Goal: Find specific page/section: Find specific page/section

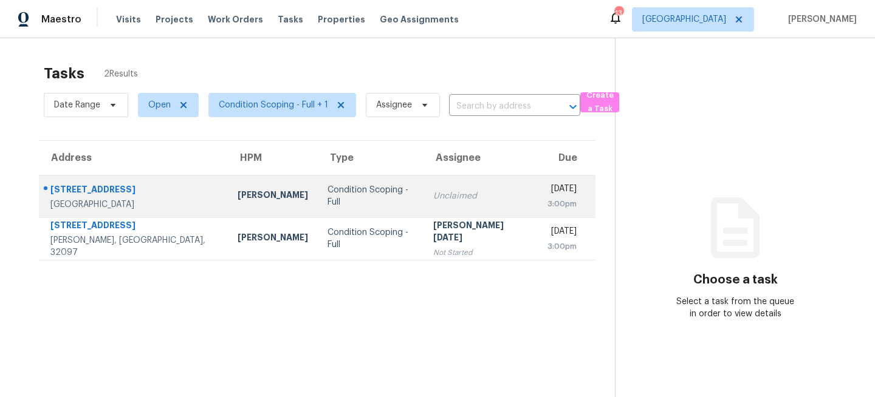
click at [433, 196] on div "Unclaimed" at bounding box center [480, 196] width 95 height 12
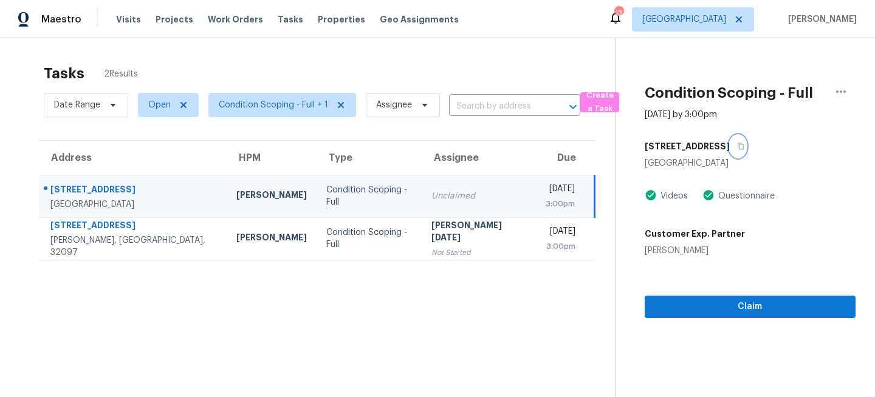
click at [742, 146] on icon "button" at bounding box center [740, 146] width 7 height 7
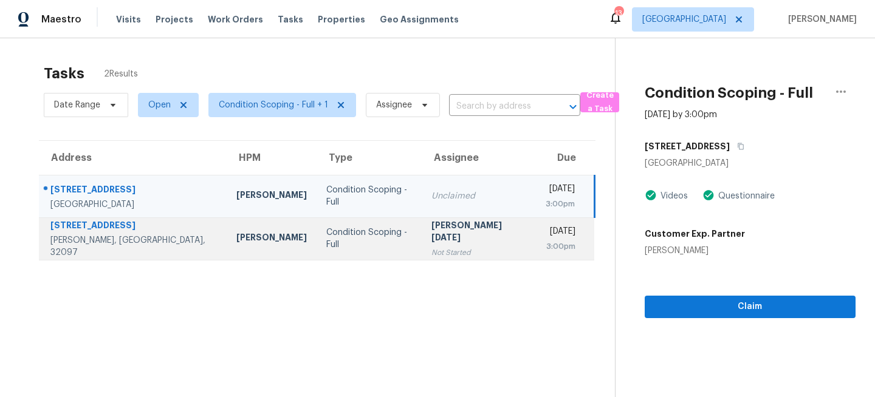
click at [460, 247] on div "Not Started" at bounding box center [478, 253] width 94 height 12
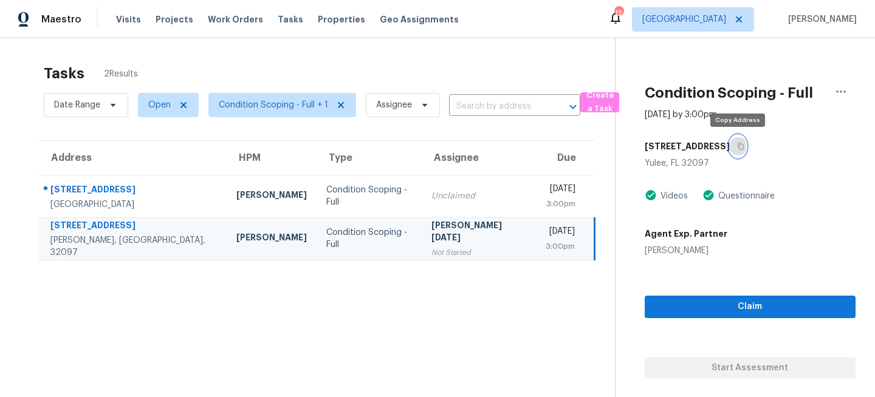
click at [737, 149] on icon "button" at bounding box center [740, 146] width 7 height 7
click at [714, 25] on span "Jacksonville" at bounding box center [684, 19] width 84 height 12
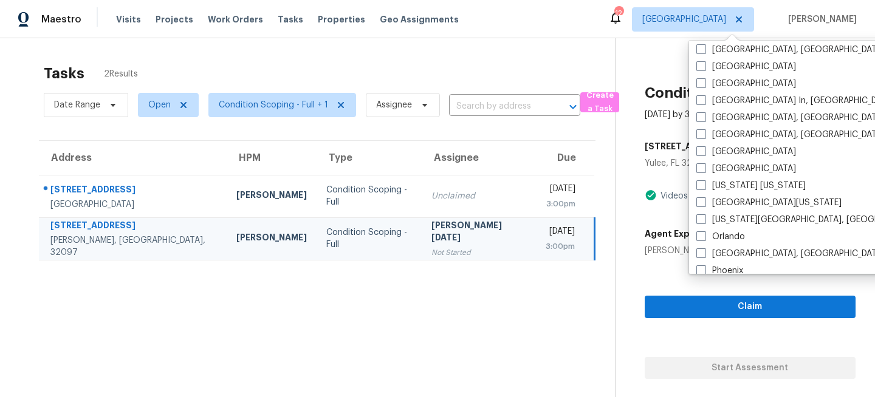
scroll to position [498, 0]
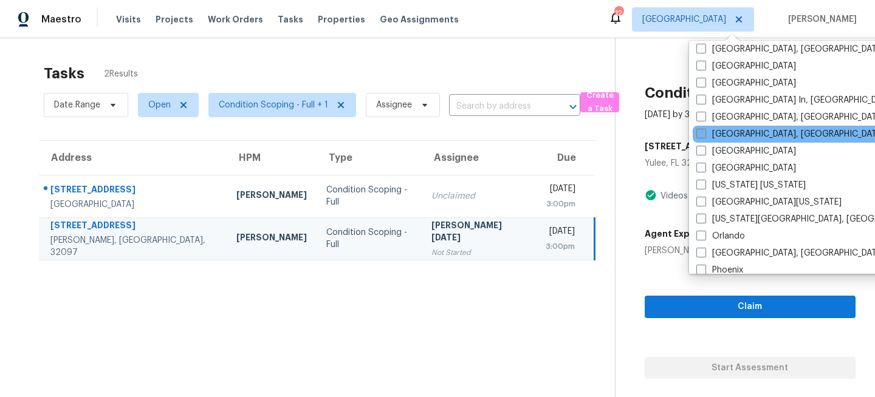
click at [704, 132] on span at bounding box center [701, 134] width 10 height 10
click at [704, 132] on input "Miami, FL" at bounding box center [700, 132] width 8 height 8
checkbox input "true"
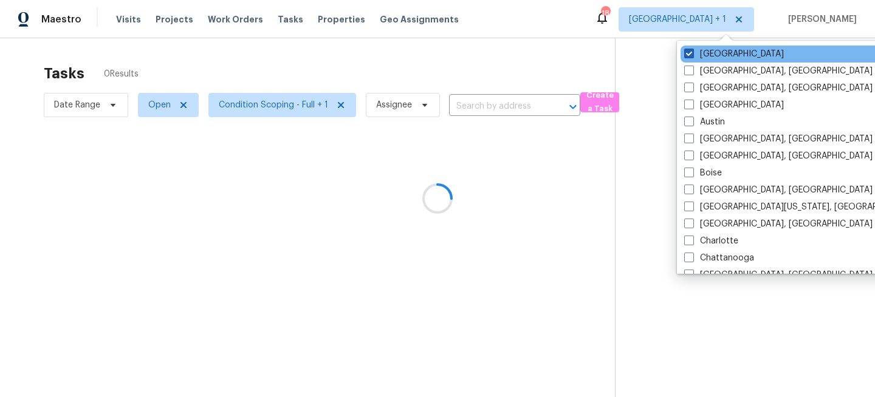
click at [703, 57] on label "Jacksonville" at bounding box center [734, 54] width 100 height 12
click at [692, 56] on input "Jacksonville" at bounding box center [688, 52] width 8 height 8
checkbox input "false"
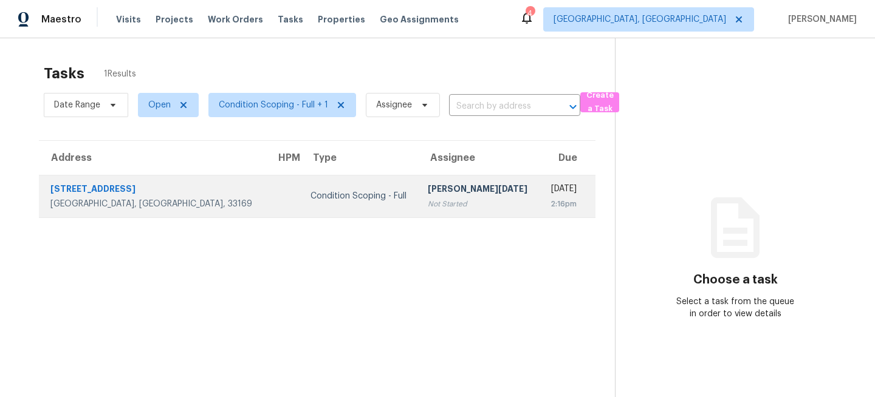
click at [303, 210] on td "Condition Scoping - Full" at bounding box center [360, 196] width 118 height 43
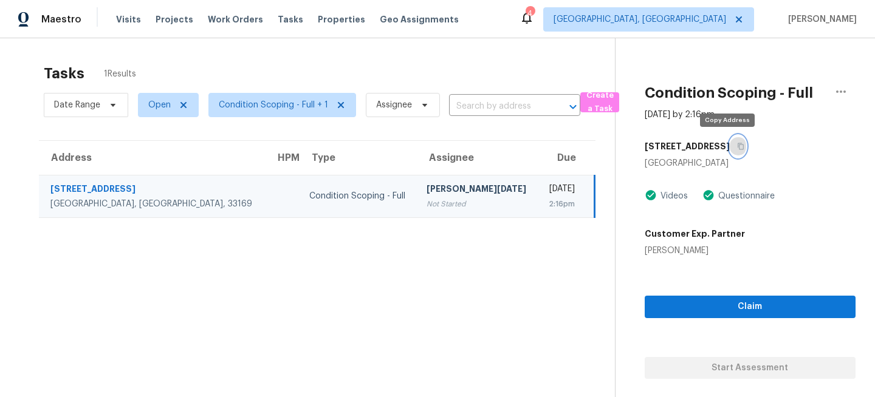
click at [737, 148] on icon "button" at bounding box center [740, 146] width 7 height 7
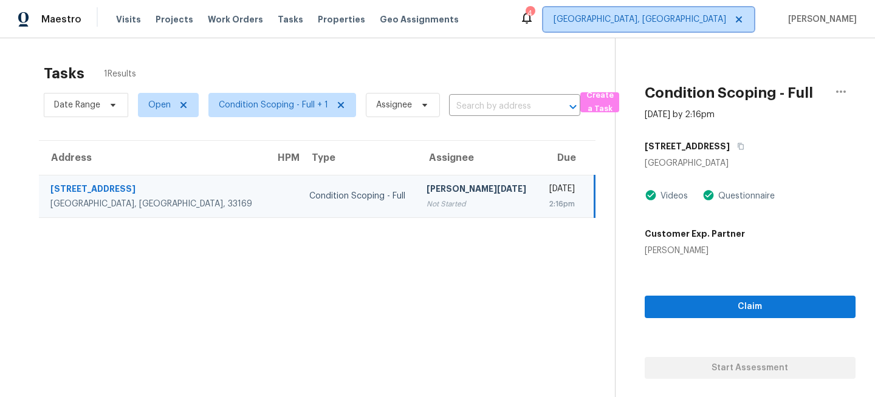
click at [712, 19] on span "[GEOGRAPHIC_DATA], [GEOGRAPHIC_DATA]" at bounding box center [639, 19] width 173 height 12
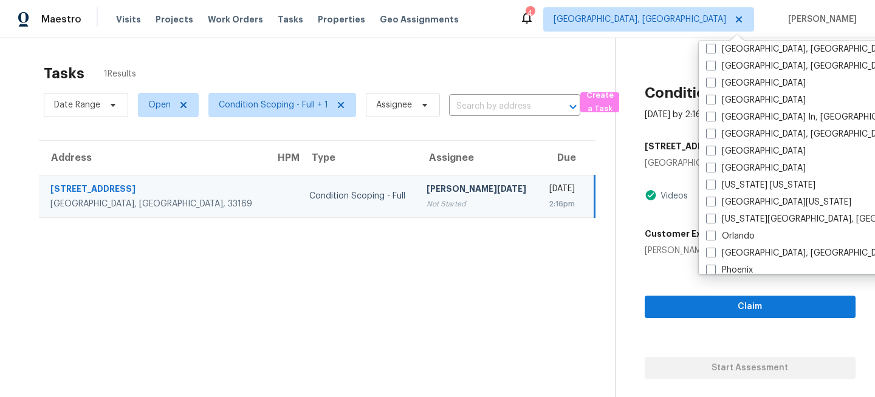
scroll to position [502, 0]
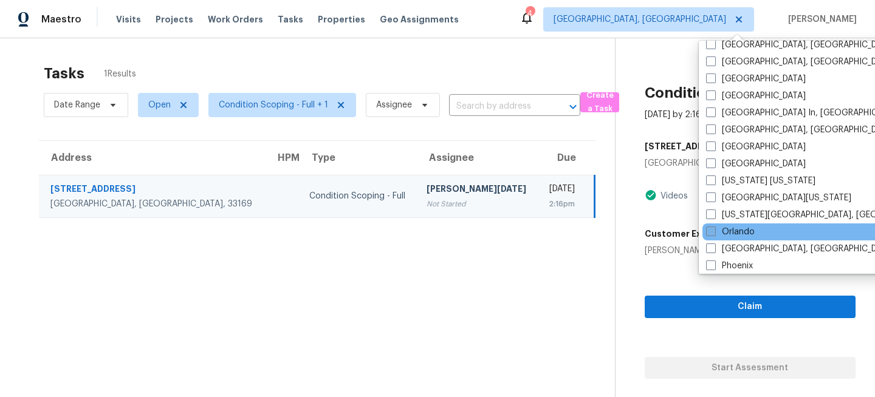
click at [710, 236] on span at bounding box center [711, 232] width 10 height 10
click at [710, 234] on input "Orlando" at bounding box center [710, 230] width 8 height 8
checkbox input "true"
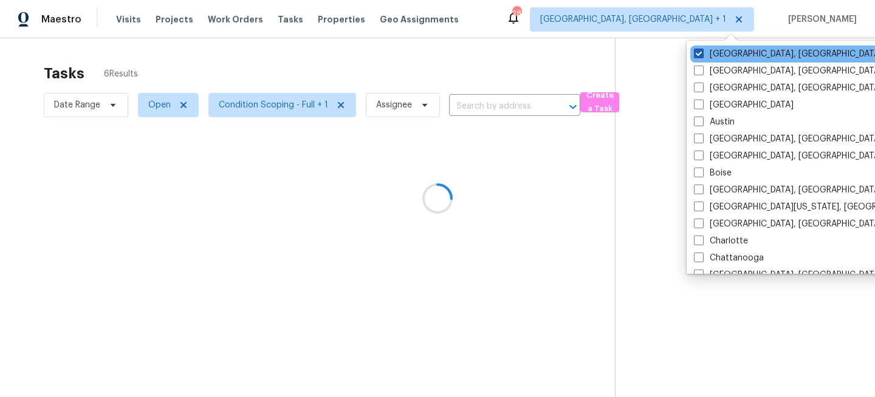
click at [712, 57] on label "[GEOGRAPHIC_DATA], [GEOGRAPHIC_DATA]" at bounding box center [788, 54] width 188 height 12
click at [702, 56] on input "[GEOGRAPHIC_DATA], [GEOGRAPHIC_DATA]" at bounding box center [698, 52] width 8 height 8
checkbox input "false"
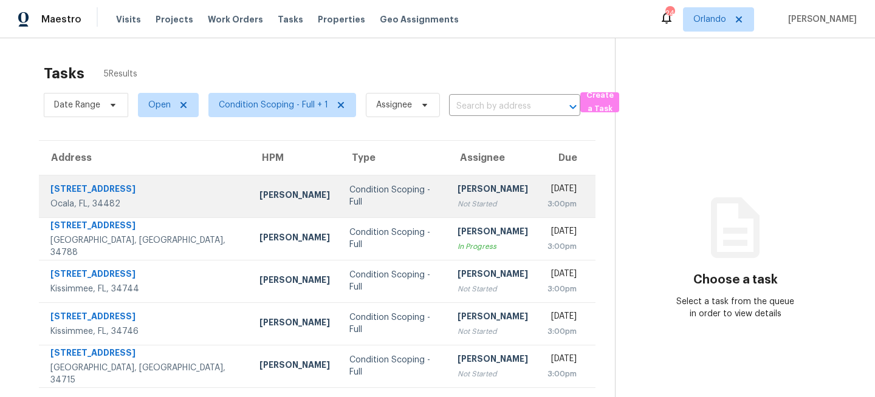
click at [340, 204] on td "Condition Scoping - Full" at bounding box center [394, 196] width 108 height 43
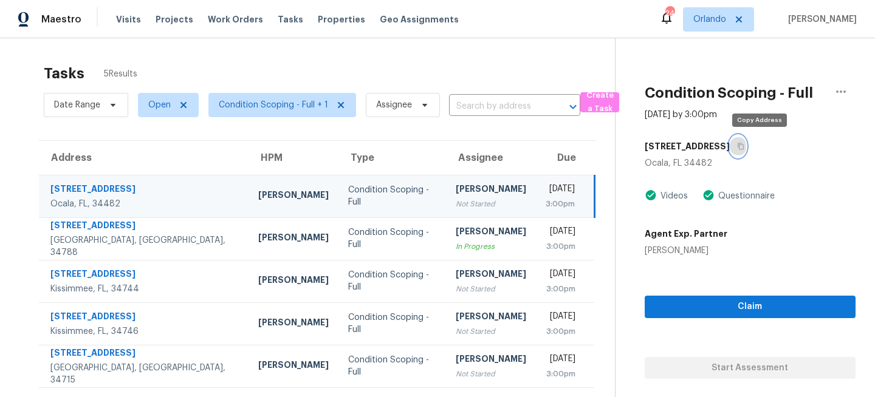
click at [744, 146] on icon "button" at bounding box center [741, 146] width 6 height 7
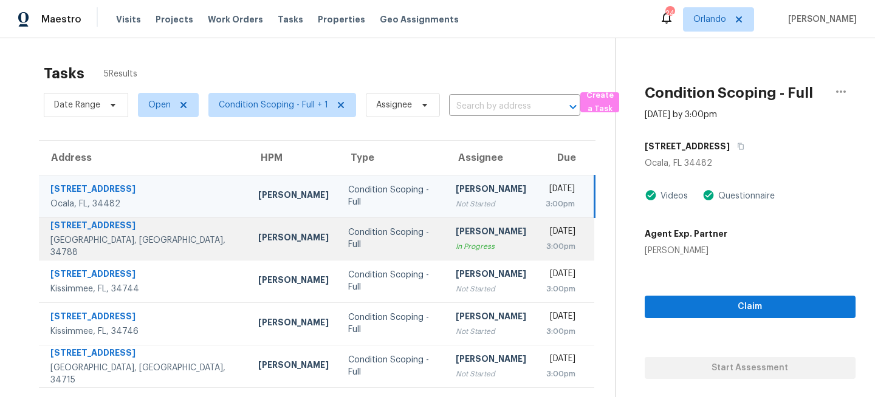
click at [378, 238] on td "Condition Scoping - Full" at bounding box center [392, 239] width 108 height 43
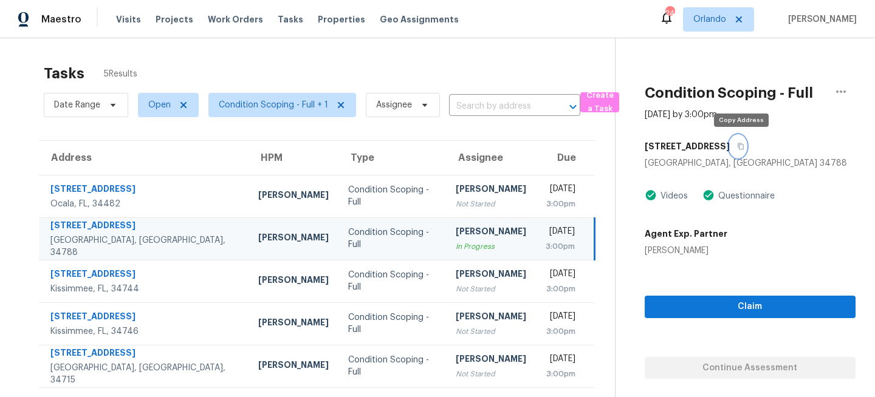
click at [744, 143] on icon "button" at bounding box center [740, 146] width 7 height 7
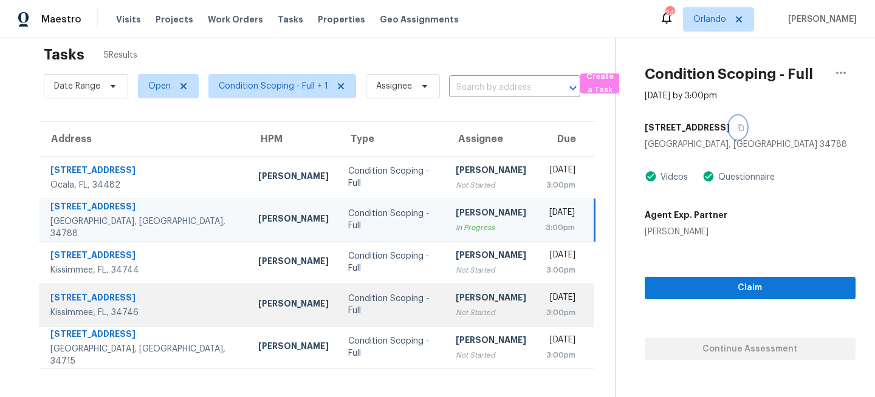
scroll to position [20, 0]
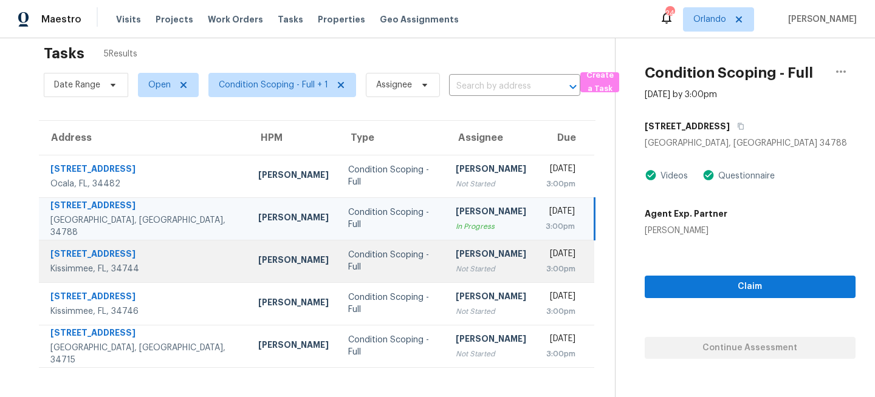
click at [446, 278] on td "Hariharan GV Not Started" at bounding box center [491, 261] width 90 height 43
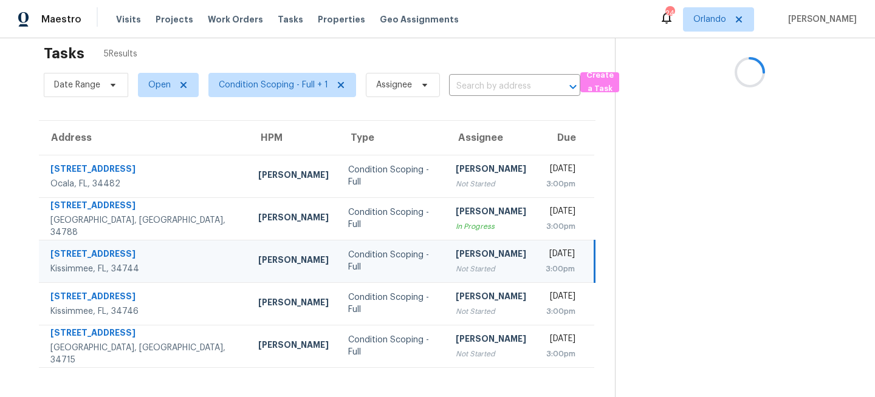
scroll to position [0, 0]
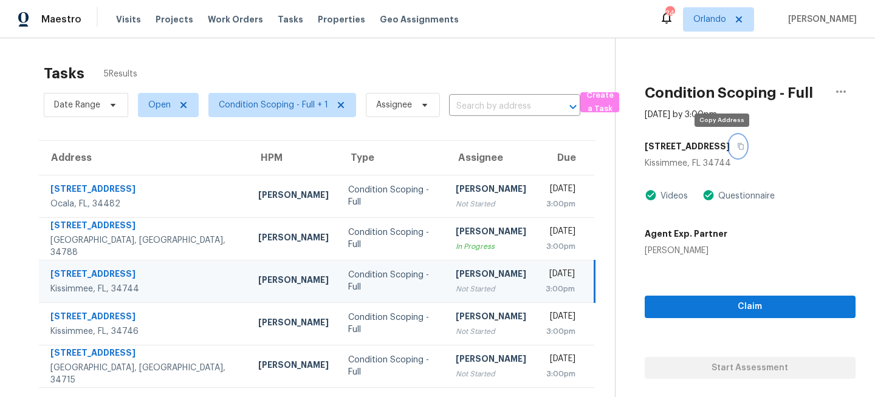
click at [737, 143] on icon "button" at bounding box center [740, 146] width 7 height 7
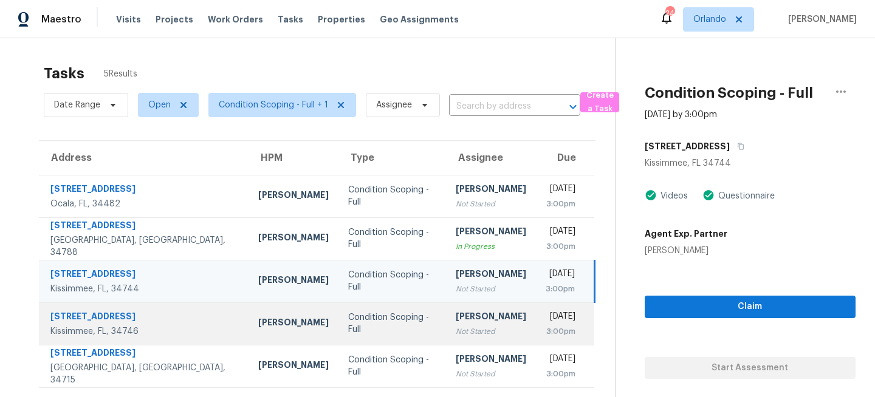
click at [456, 316] on div "Salma Ansari" at bounding box center [491, 317] width 70 height 15
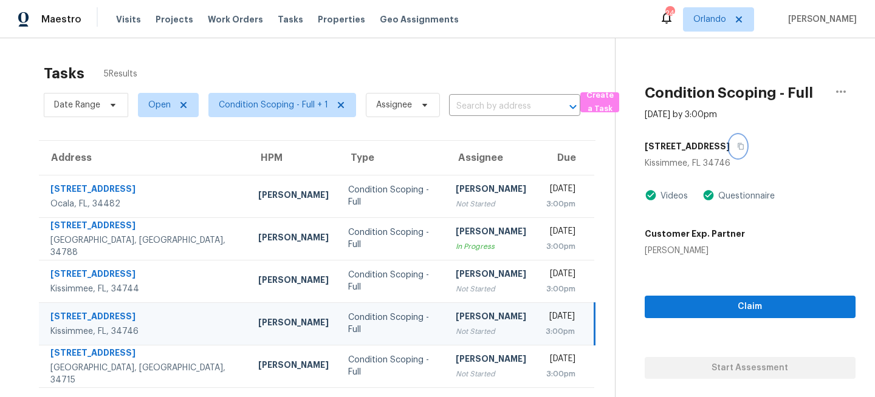
click at [744, 145] on icon "button" at bounding box center [741, 146] width 6 height 7
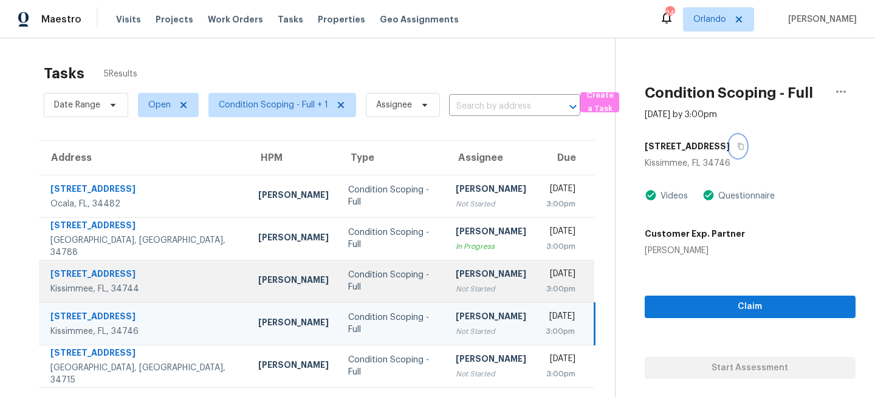
scroll to position [38, 0]
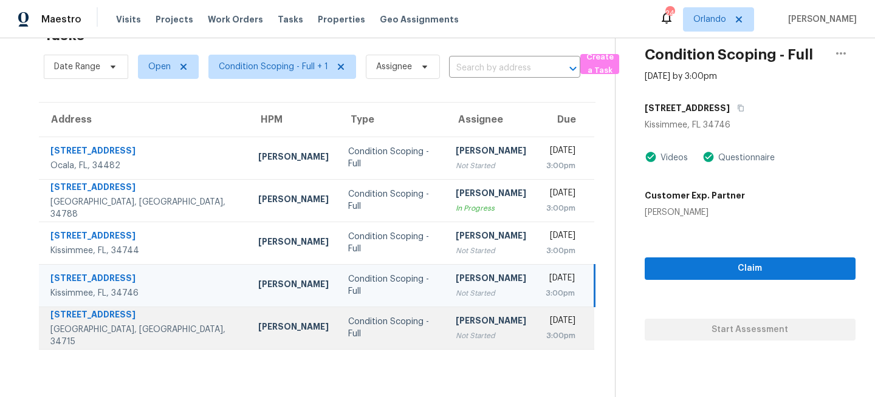
click at [381, 321] on td "Condition Scoping - Full" at bounding box center [392, 328] width 108 height 43
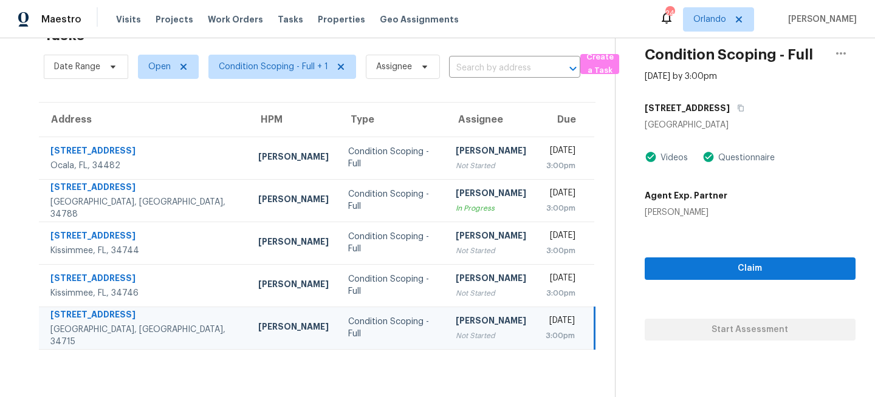
scroll to position [0, 0]
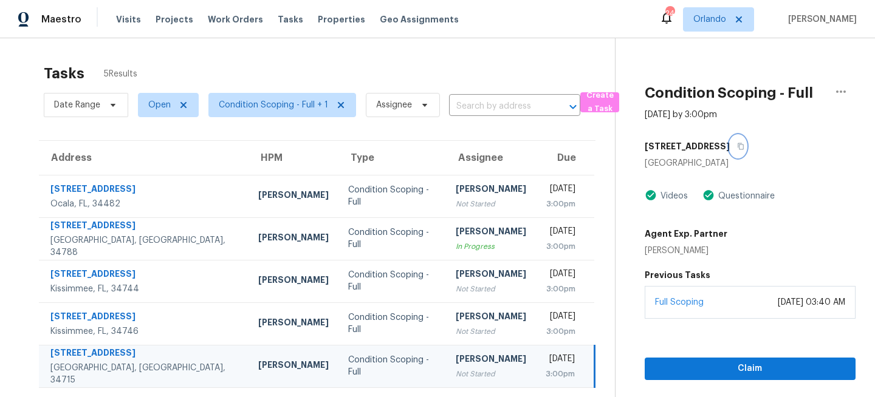
click at [744, 145] on icon "button" at bounding box center [740, 146] width 7 height 7
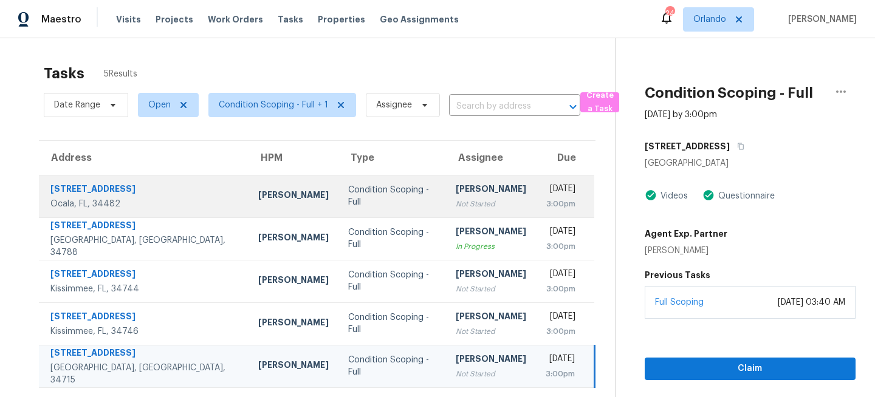
click at [348, 199] on div "Condition Scoping - Full" at bounding box center [392, 196] width 88 height 24
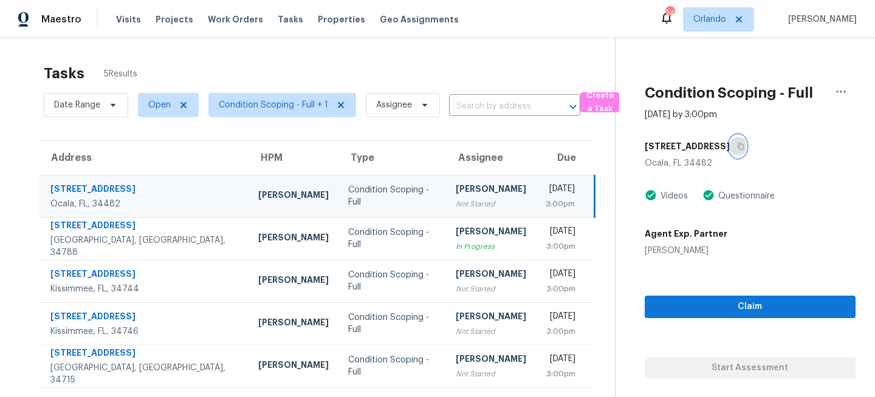
click at [744, 149] on icon "button" at bounding box center [740, 146] width 7 height 7
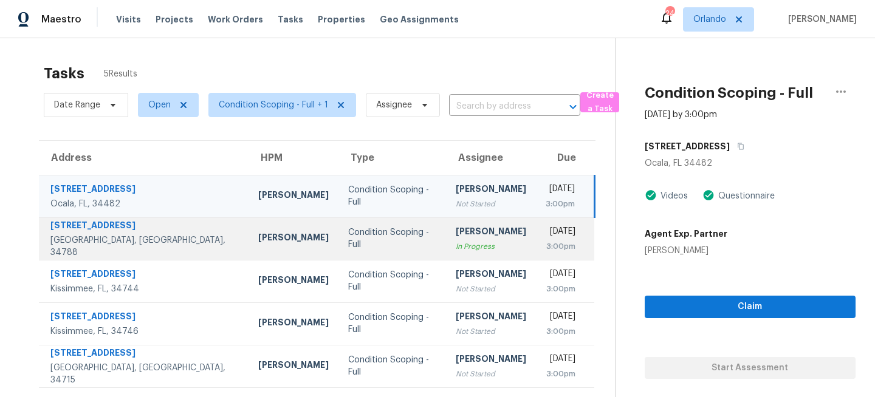
click at [446, 233] on td "Rajesh M In Progress" at bounding box center [491, 239] width 90 height 43
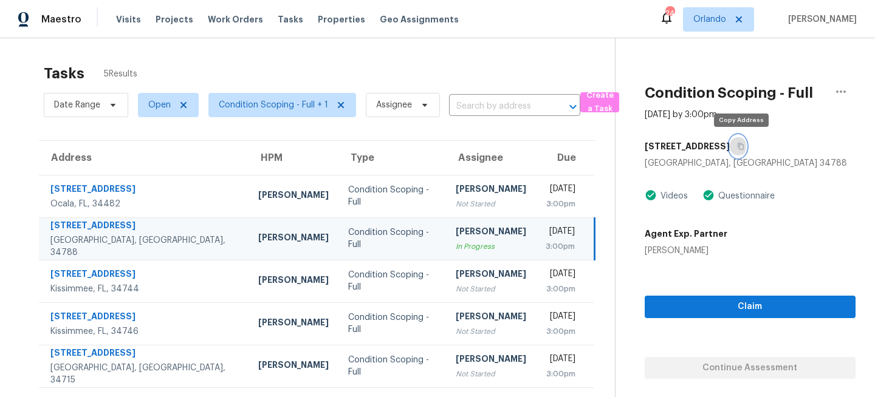
click at [743, 152] on button "button" at bounding box center [738, 146] width 16 height 22
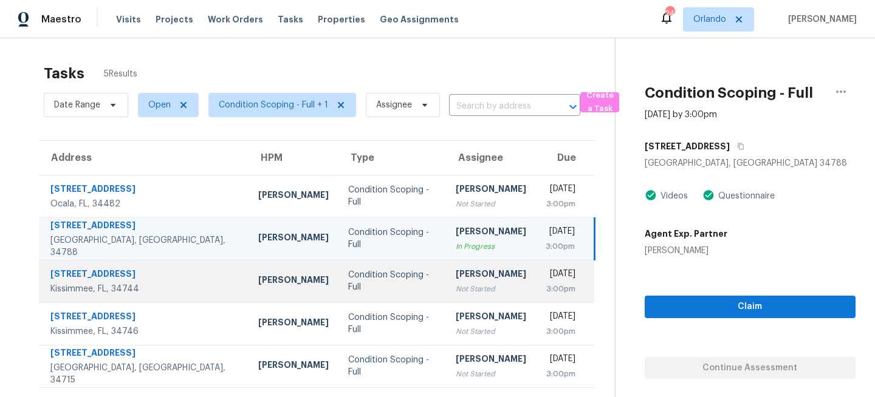
click at [372, 288] on td "Condition Scoping - Full" at bounding box center [392, 281] width 108 height 43
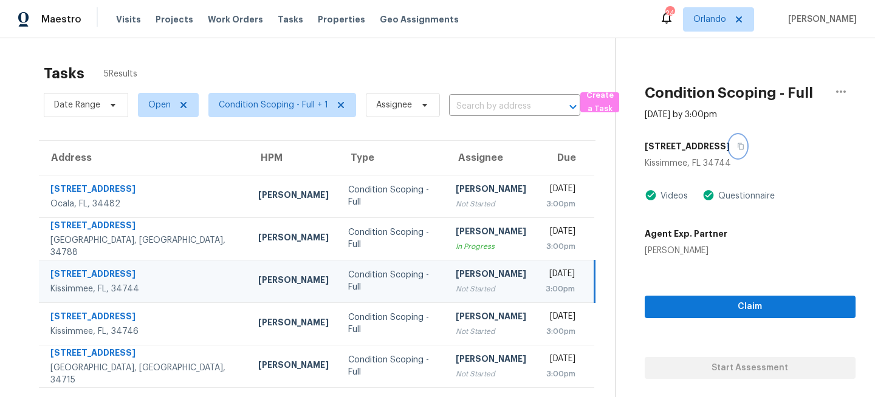
click at [737, 147] on icon "button" at bounding box center [740, 146] width 7 height 7
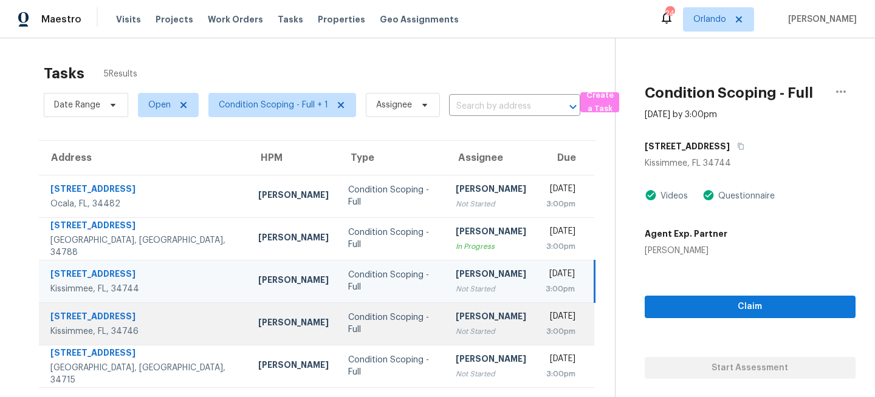
click at [380, 320] on td "Condition Scoping - Full" at bounding box center [392, 324] width 108 height 43
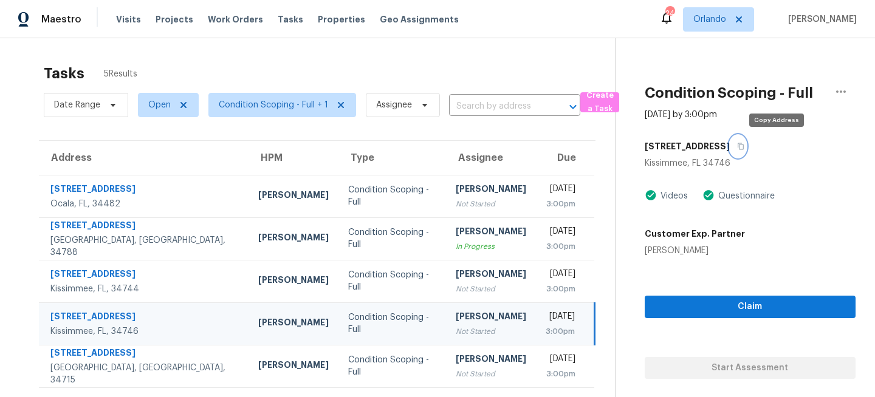
click at [744, 144] on icon "button" at bounding box center [740, 146] width 7 height 7
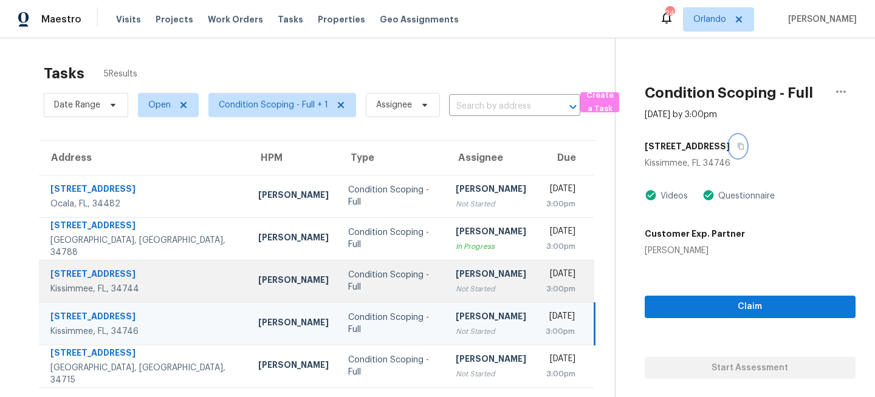
scroll to position [38, 0]
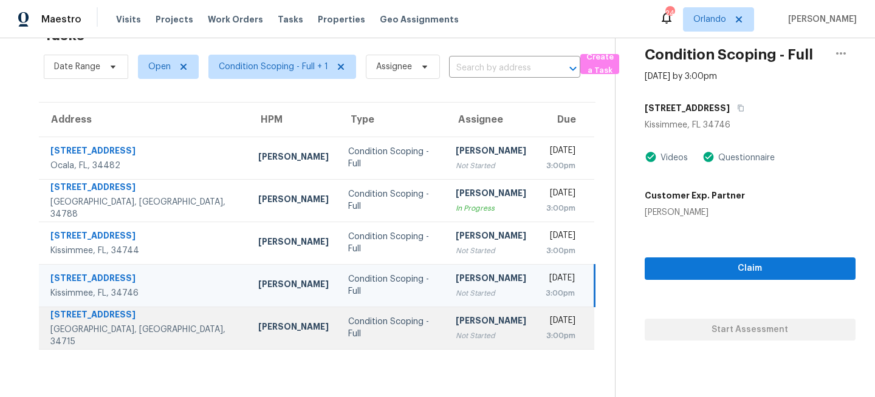
click at [456, 331] on div "Not Started" at bounding box center [491, 336] width 70 height 12
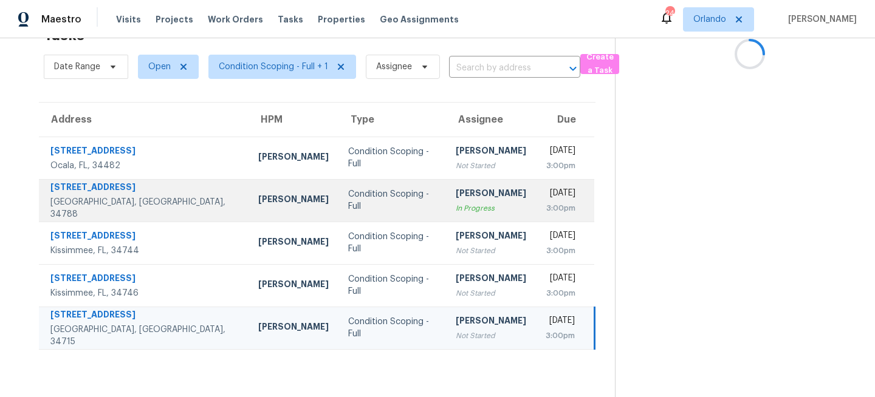
scroll to position [0, 0]
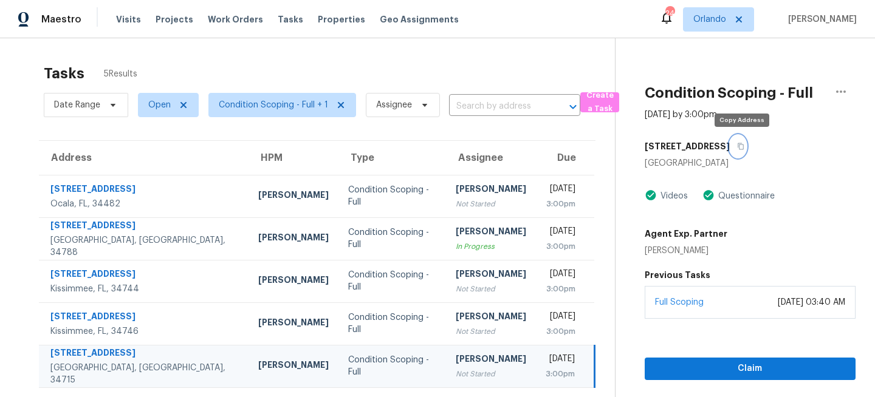
click at [744, 142] on button "button" at bounding box center [738, 146] width 16 height 22
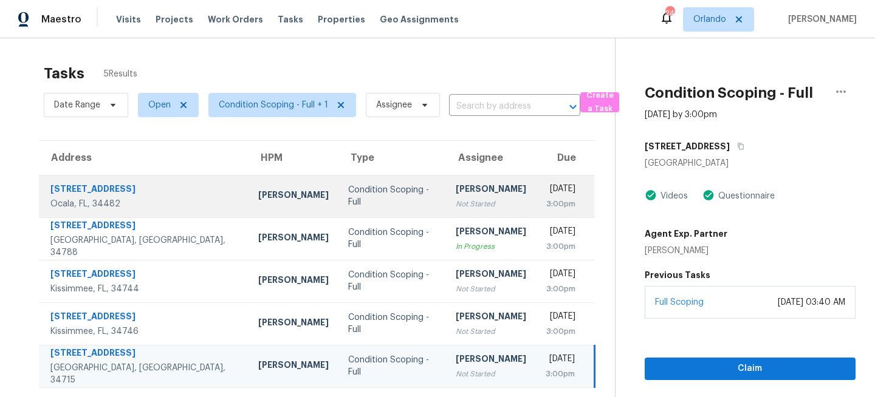
click at [348, 194] on div "Condition Scoping - Full" at bounding box center [392, 196] width 88 height 24
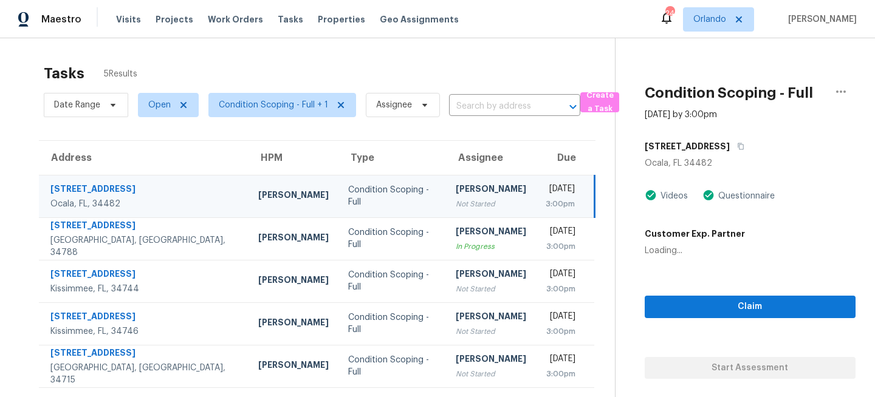
click at [719, 32] on div "Maestro Visits Projects Work Orders Tasks Properties Geo Assignments 24 Orlando…" at bounding box center [437, 19] width 875 height 38
click at [724, 24] on span "Orlando" at bounding box center [709, 19] width 33 height 12
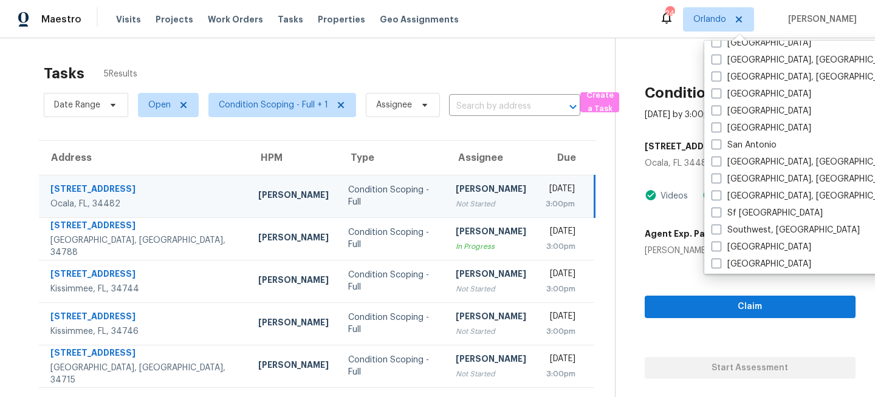
scroll to position [814, 0]
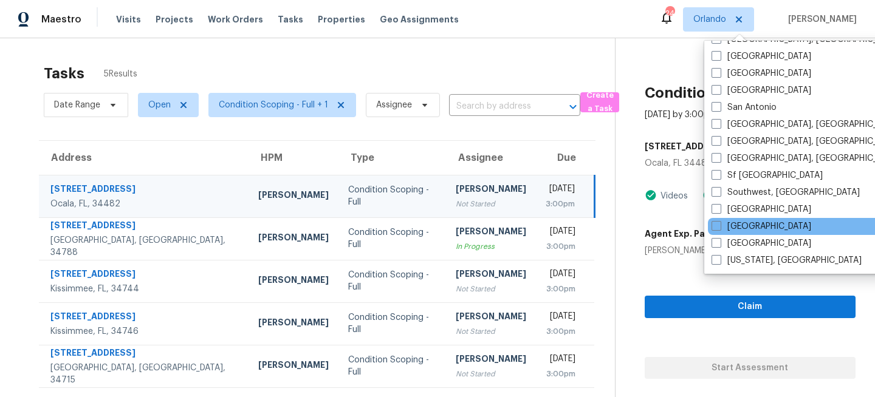
click at [727, 220] on div "[GEOGRAPHIC_DATA]" at bounding box center [830, 226] width 245 height 17
click at [716, 228] on span at bounding box center [716, 226] width 10 height 10
click at [716, 228] on input "[GEOGRAPHIC_DATA]" at bounding box center [715, 225] width 8 height 8
checkbox input "true"
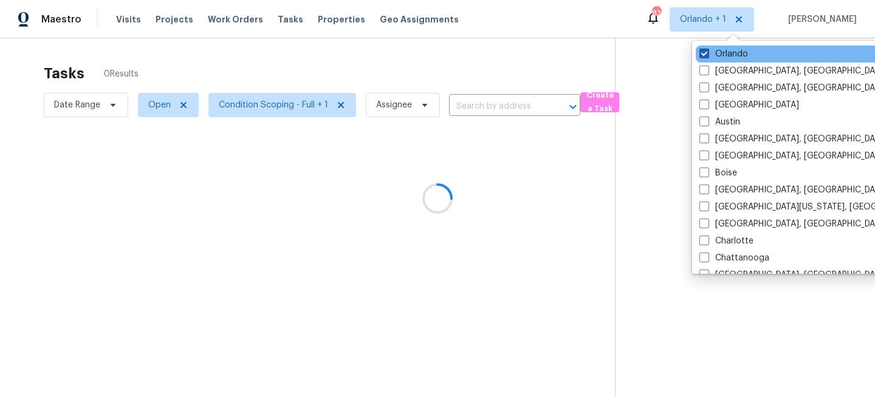
click at [725, 54] on label "Orlando" at bounding box center [723, 54] width 49 height 12
click at [707, 54] on input "Orlando" at bounding box center [703, 52] width 8 height 8
checkbox input "false"
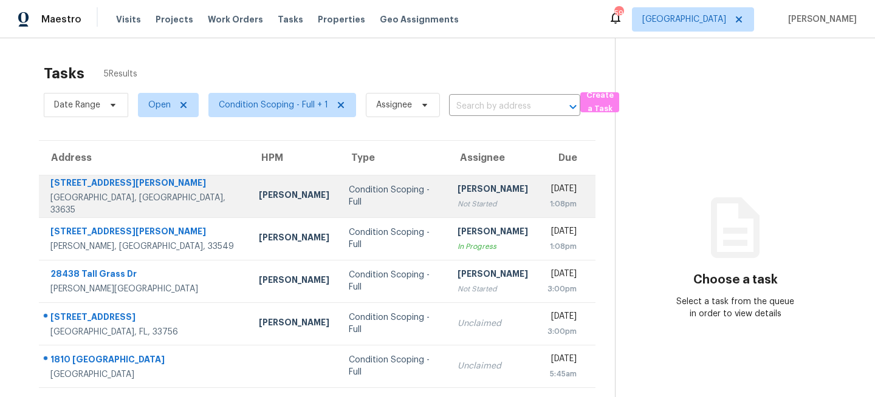
click at [448, 185] on td "Salma Ansari Not Started" at bounding box center [493, 196] width 90 height 43
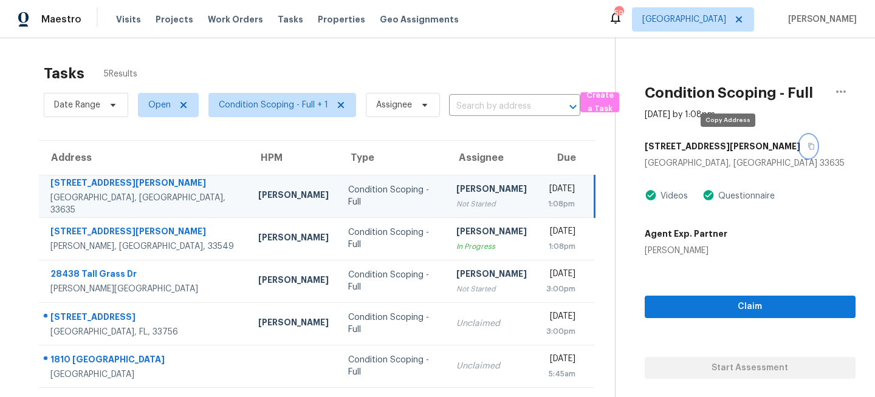
click at [808, 145] on icon "button" at bounding box center [811, 146] width 6 height 7
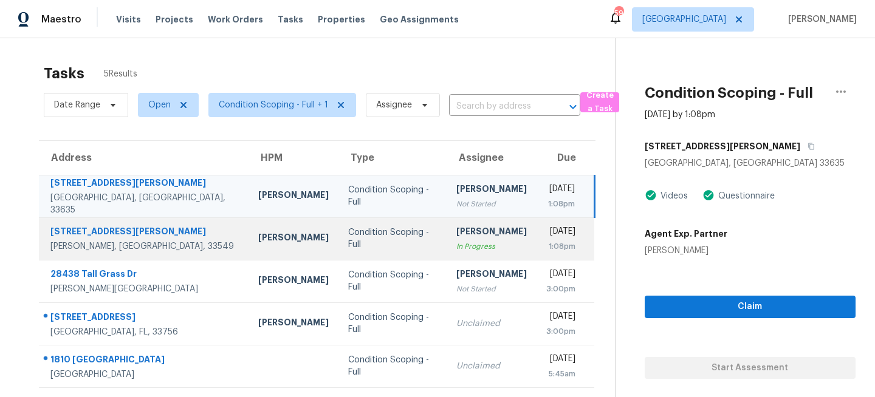
click at [348, 239] on div "Condition Scoping - Full" at bounding box center [392, 239] width 89 height 24
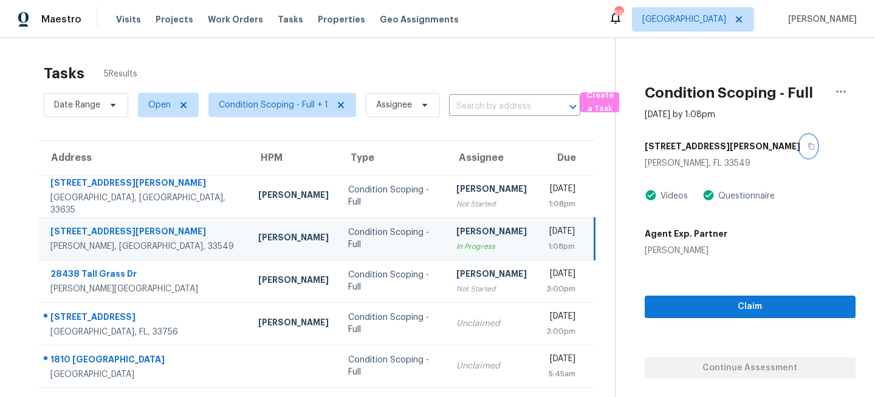
click at [807, 147] on icon "button" at bounding box center [810, 146] width 7 height 7
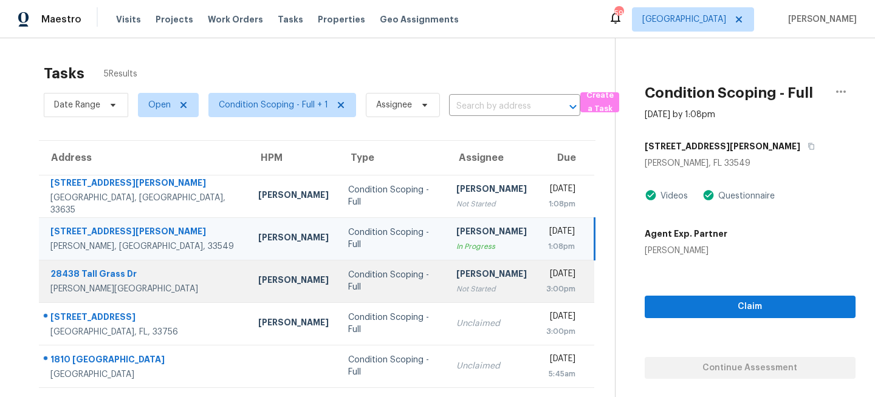
click at [373, 278] on td "Condition Scoping - Full" at bounding box center [392, 281] width 108 height 43
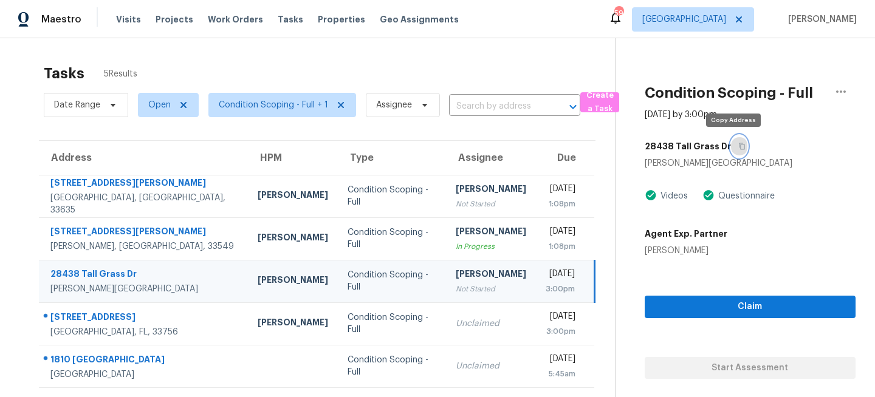
click at [739, 143] on icon "button" at bounding box center [742, 146] width 6 height 7
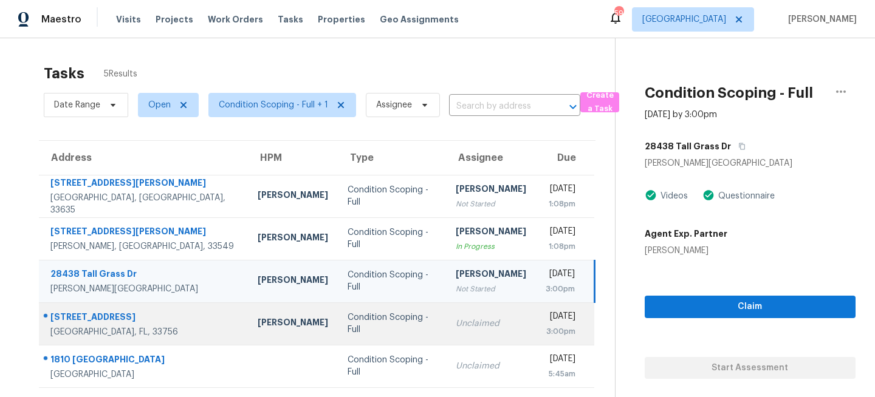
click at [456, 320] on div "Unclaimed" at bounding box center [491, 324] width 70 height 12
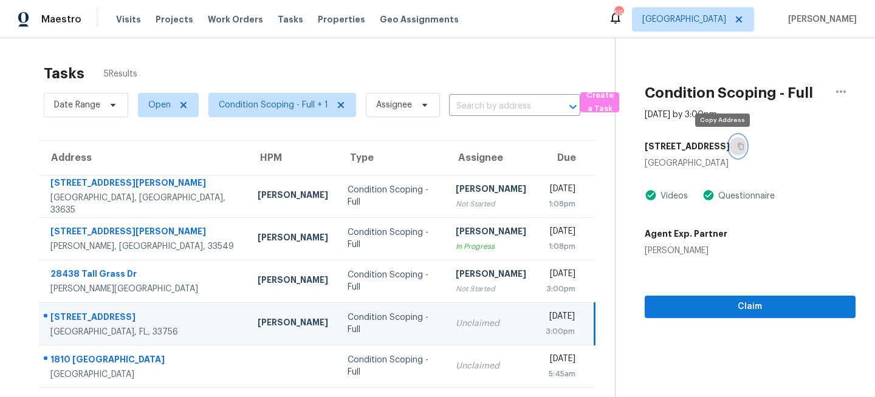
click at [730, 141] on button "button" at bounding box center [738, 146] width 16 height 22
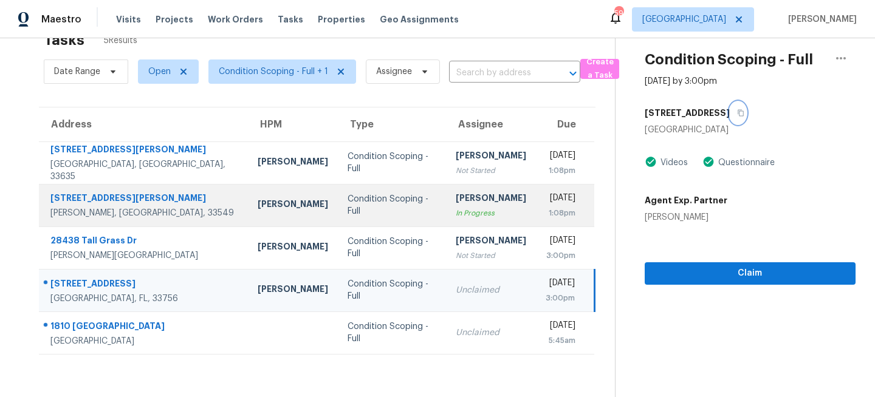
scroll to position [38, 0]
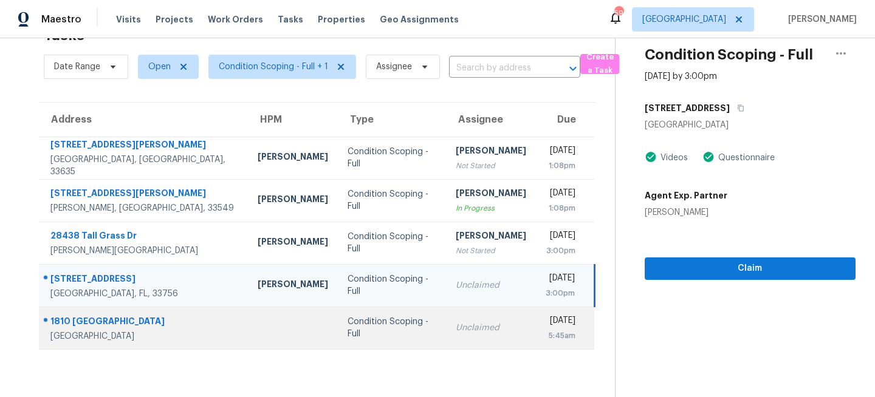
click at [456, 332] on div "Unclaimed" at bounding box center [491, 328] width 70 height 12
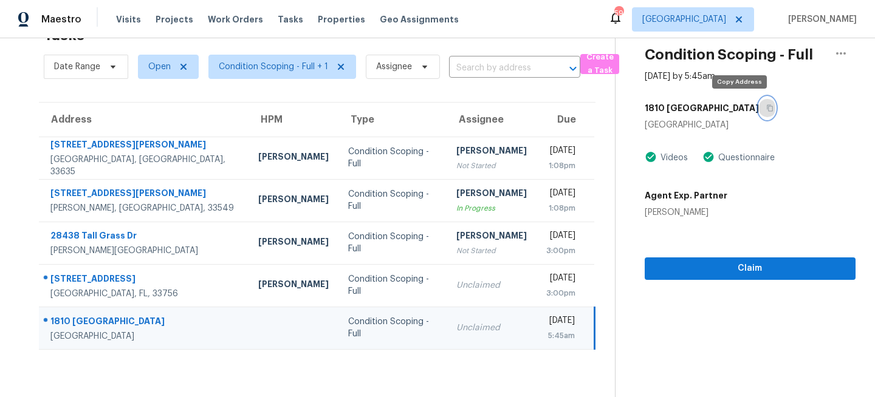
click at [766, 106] on icon "button" at bounding box center [769, 107] width 7 height 7
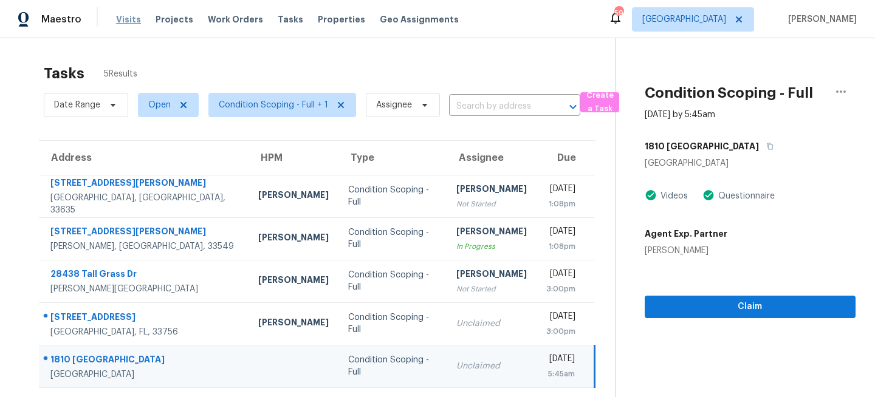
click at [128, 19] on span "Visits" at bounding box center [128, 19] width 25 height 12
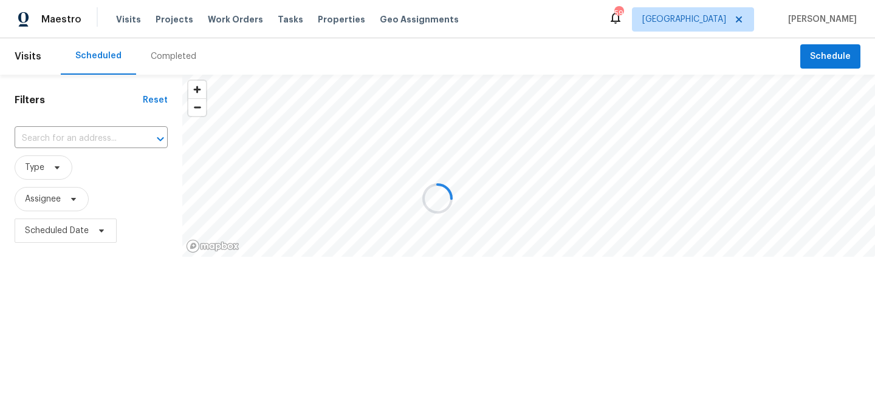
click at [55, 171] on div at bounding box center [437, 198] width 875 height 397
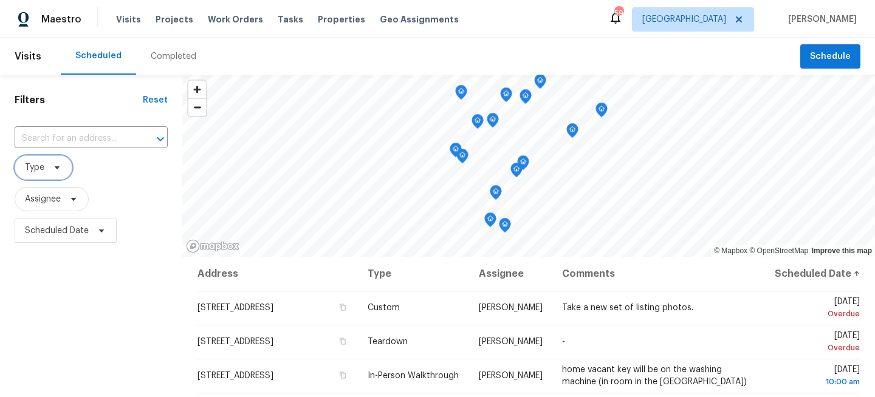
click at [58, 163] on icon at bounding box center [57, 168] width 10 height 10
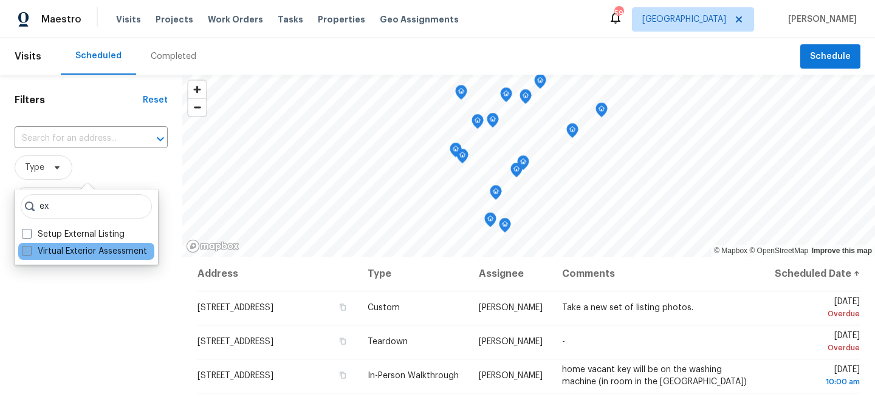
type input "ex"
click at [47, 247] on label "Virtual Exterior Assessment" at bounding box center [84, 251] width 125 height 12
click at [30, 247] on input "Virtual Exterior Assessment" at bounding box center [26, 249] width 8 height 8
checkbox input "true"
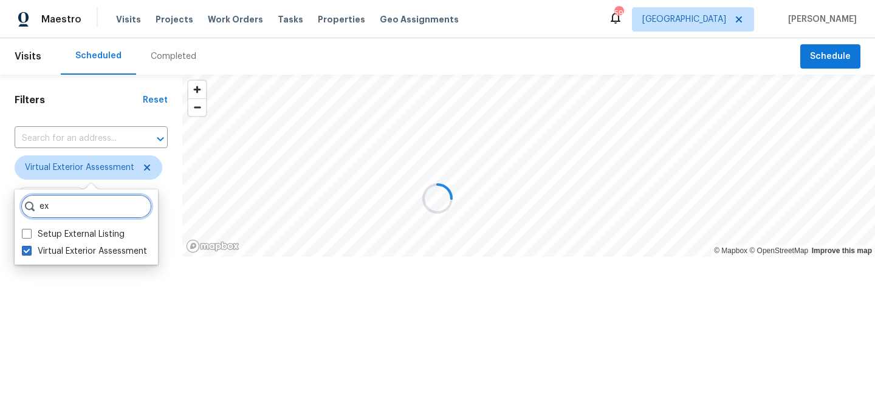
click at [69, 203] on input "ex" at bounding box center [86, 206] width 131 height 24
type input "e"
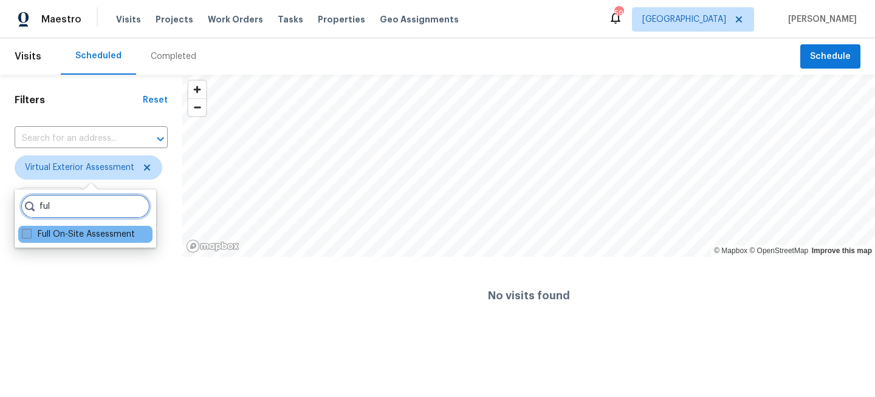
type input "ful"
click at [52, 235] on label "Full On-Site Assessment" at bounding box center [78, 234] width 113 height 12
click at [30, 235] on input "Full On-Site Assessment" at bounding box center [26, 232] width 8 height 8
checkbox input "true"
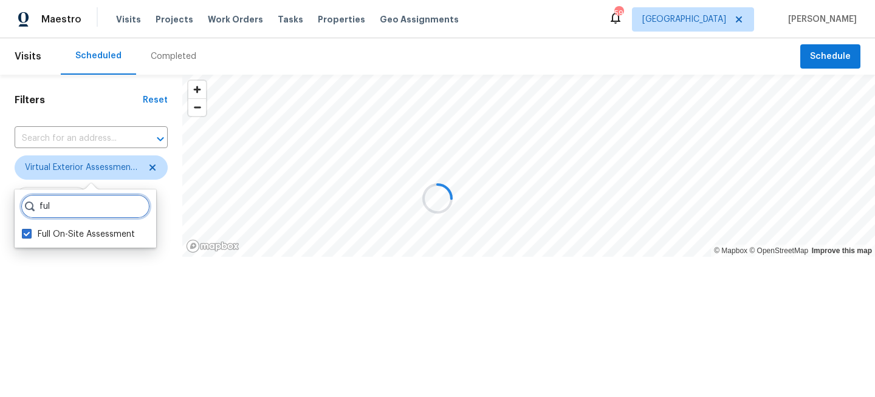
click at [67, 210] on input "ful" at bounding box center [85, 206] width 129 height 24
type input "f"
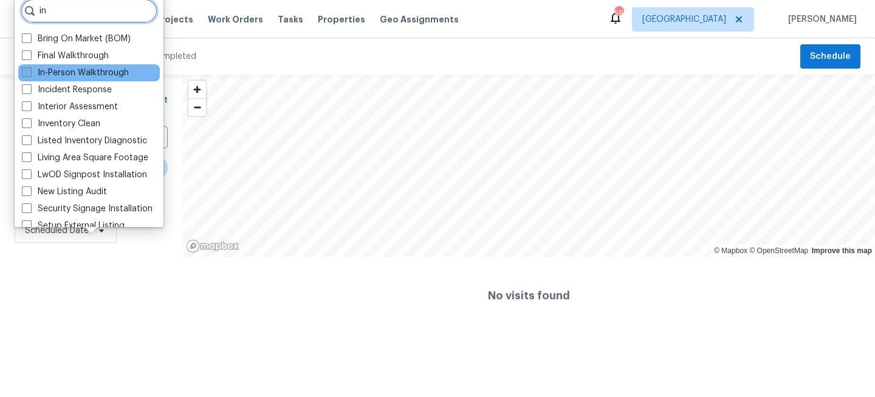
type input "in"
click at [55, 72] on label "In-Person Walkthrough" at bounding box center [75, 73] width 107 height 12
click at [30, 72] on input "In-Person Walkthrough" at bounding box center [26, 71] width 8 height 8
checkbox input "true"
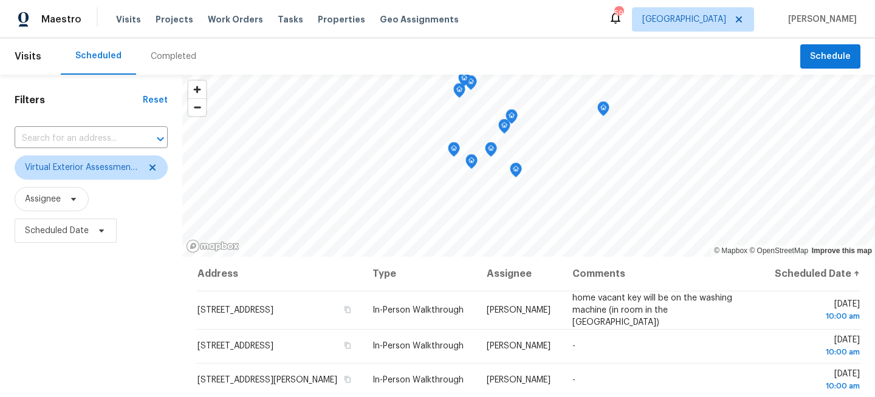
click at [66, 322] on div "Filters Reset ​ Virtual Exterior Assessment + 2 Assignee Scheduled Date" at bounding box center [91, 325] width 182 height 500
click at [282, 21] on span "Tasks" at bounding box center [291, 19] width 26 height 9
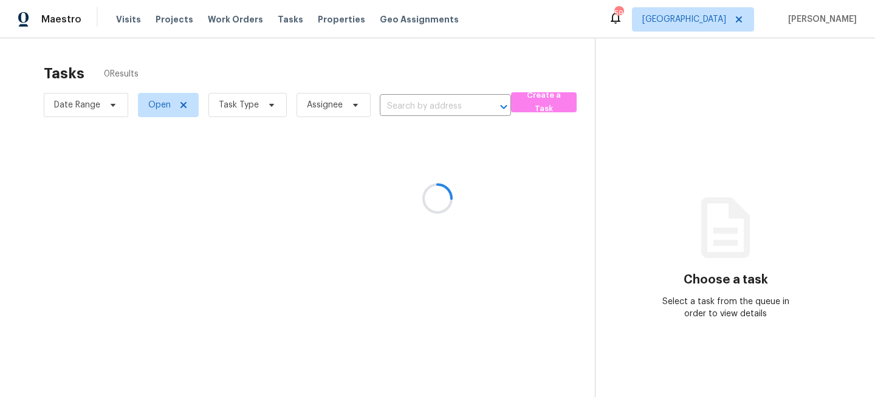
click at [252, 108] on div at bounding box center [437, 198] width 875 height 397
click at [266, 106] on div at bounding box center [437, 198] width 875 height 397
click at [266, 104] on div at bounding box center [437, 198] width 875 height 397
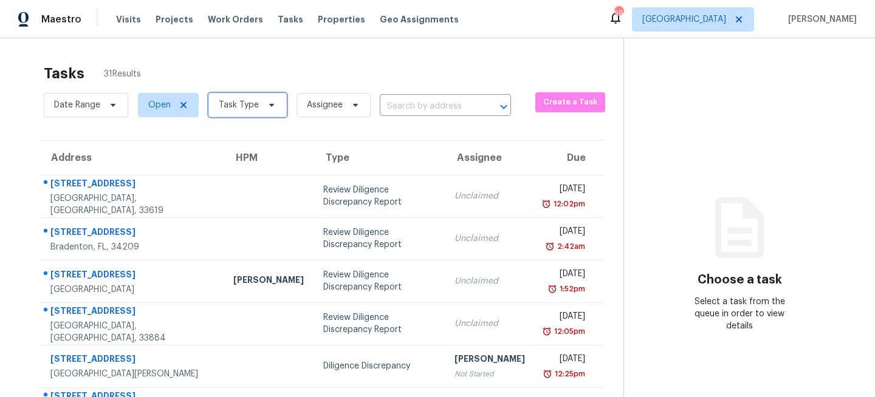
click at [236, 100] on span "Task Type" at bounding box center [239, 105] width 40 height 12
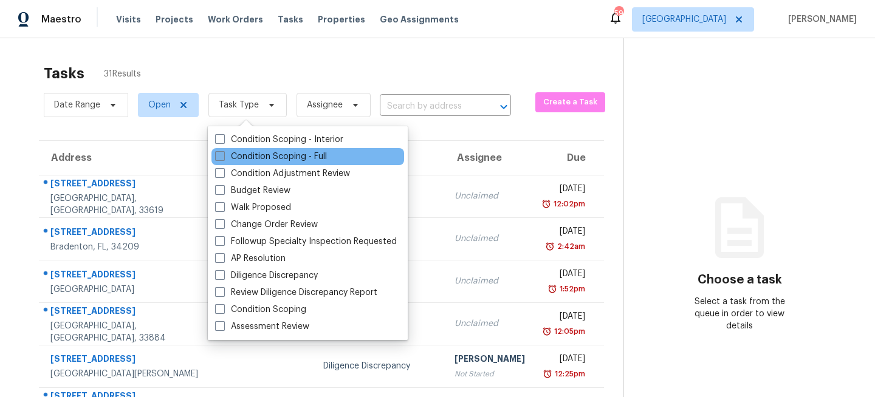
click at [235, 157] on label "Condition Scoping - Full" at bounding box center [271, 157] width 112 height 12
click at [223, 157] on input "Condition Scoping - Full" at bounding box center [219, 155] width 8 height 8
checkbox input "true"
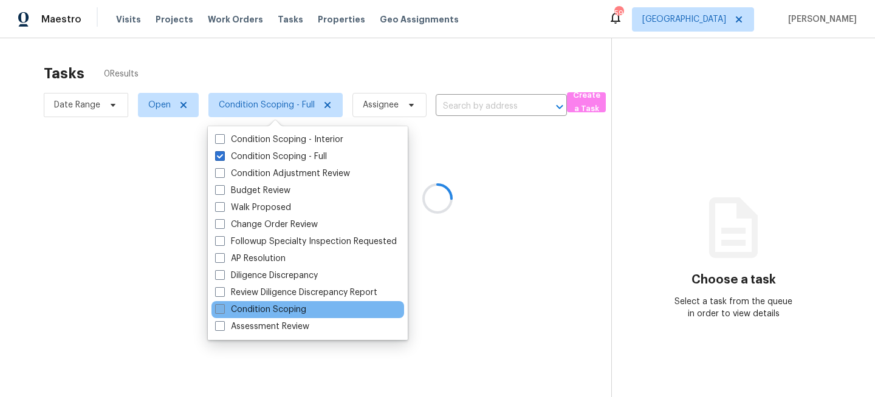
click at [241, 310] on label "Condition Scoping" at bounding box center [260, 310] width 91 height 12
click at [223, 310] on input "Condition Scoping" at bounding box center [219, 308] width 8 height 8
checkbox input "true"
